Goal: Find specific page/section: Find specific page/section

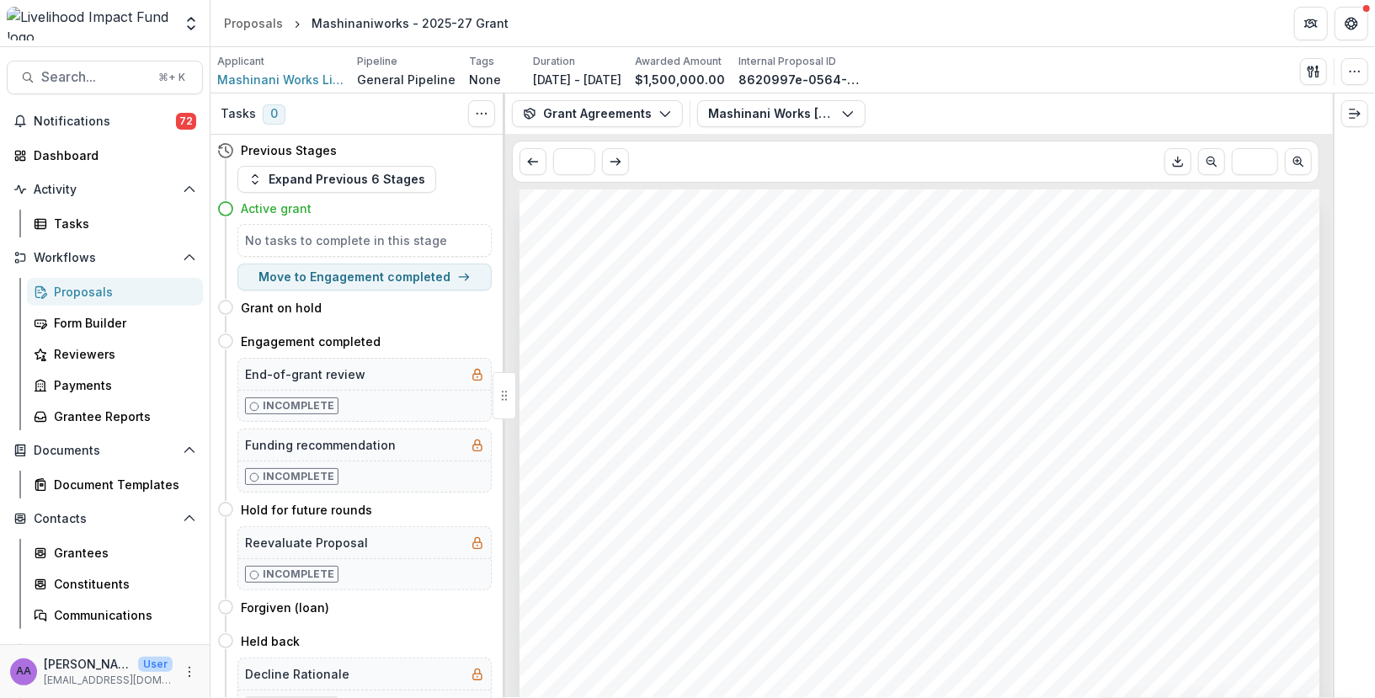
scroll to position [98, 0]
click at [87, 58] on div "Search... ⌘ + K Notifications 72 Dashboard Activity Tasks Workflows Proposals F…" at bounding box center [105, 372] width 210 height 651
click at [87, 77] on span "Search..." at bounding box center [94, 77] width 107 height 16
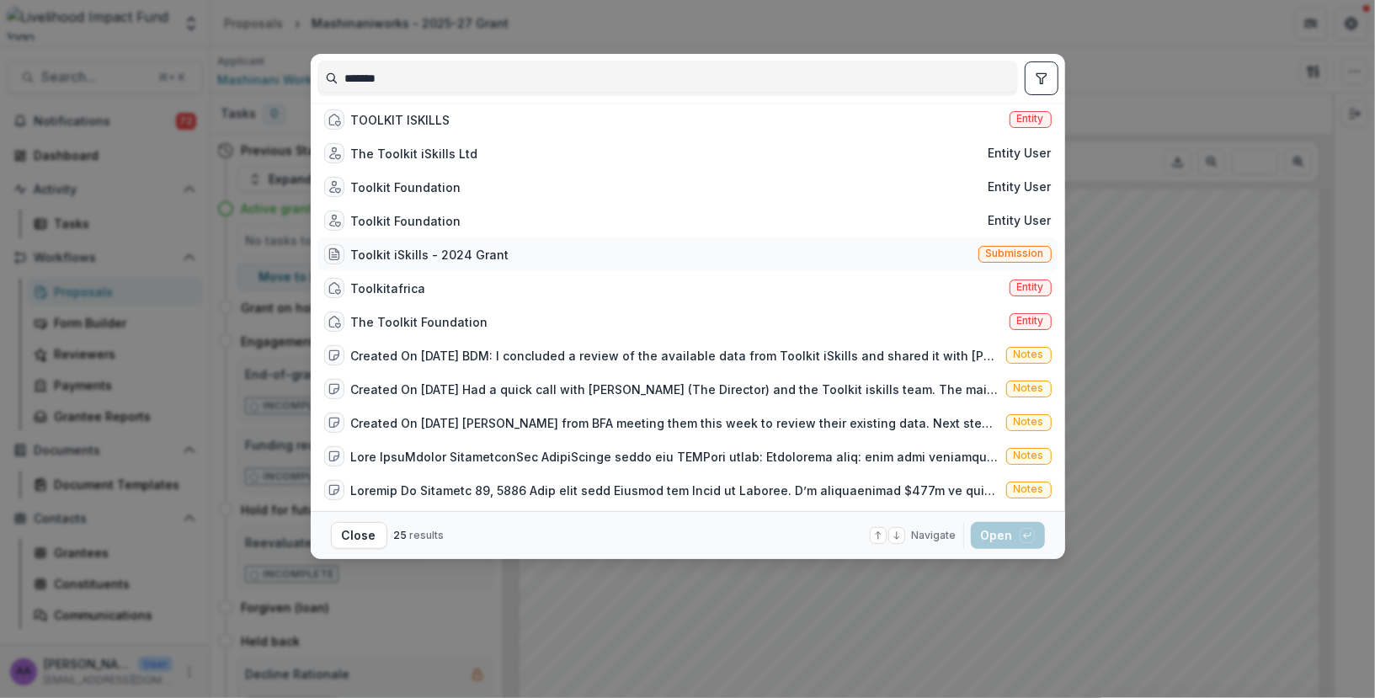
type input "*******"
click at [397, 258] on div "Toolkit iSkills - 2024 Grant" at bounding box center [430, 255] width 158 height 18
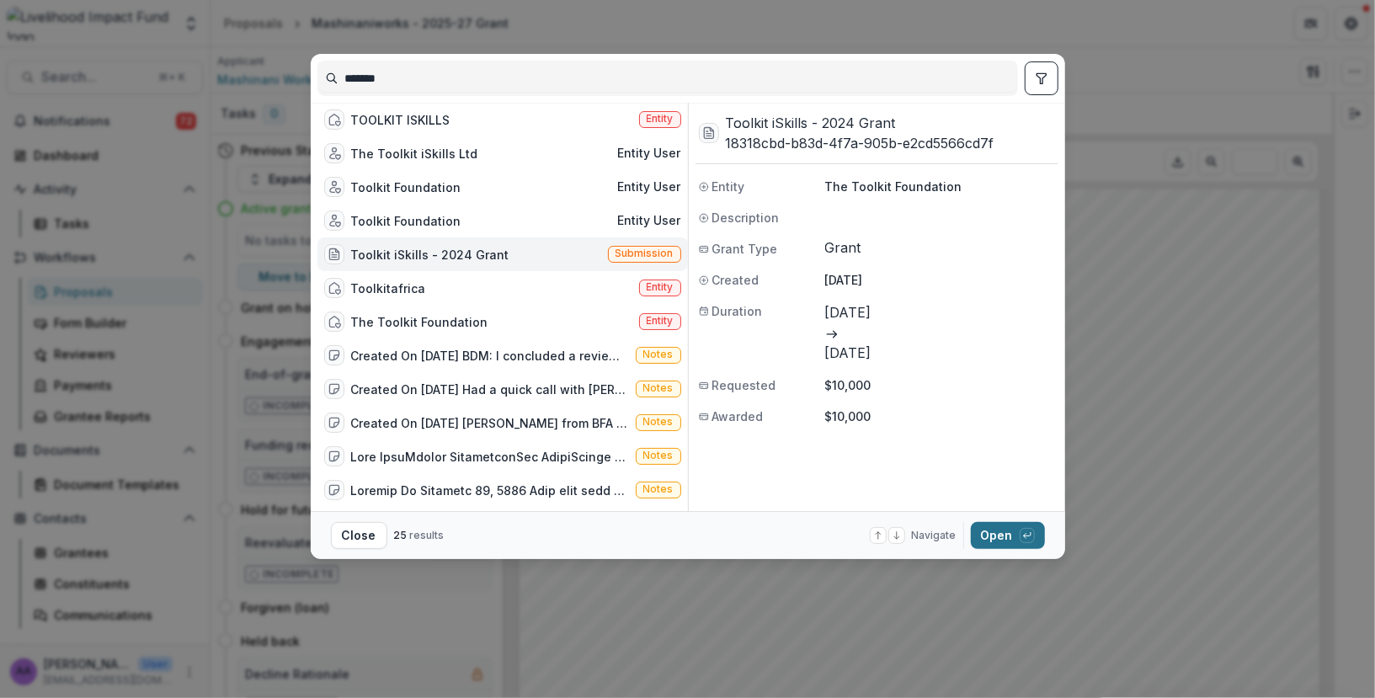
click at [983, 527] on button "Open with enter key" at bounding box center [1008, 535] width 74 height 27
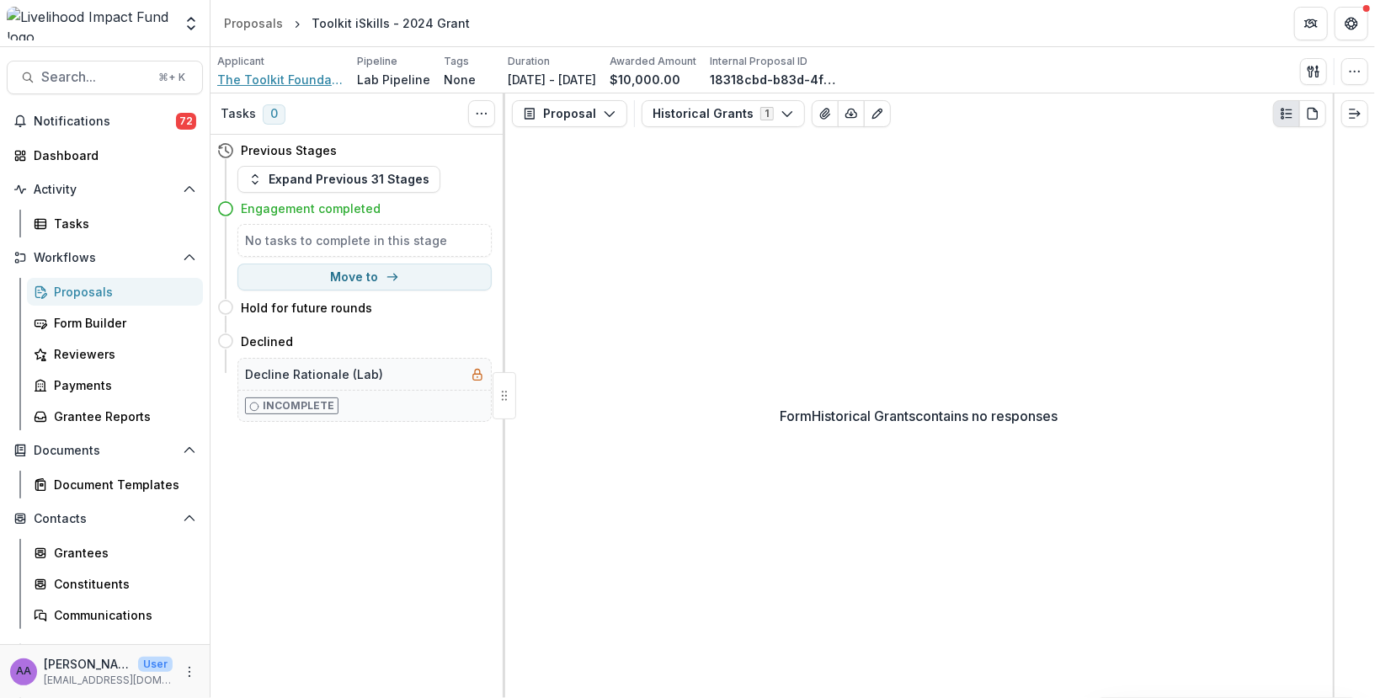
click at [301, 79] on span "The Toolkit Foundation" at bounding box center [280, 80] width 126 height 18
